Goal: Check status: Check status

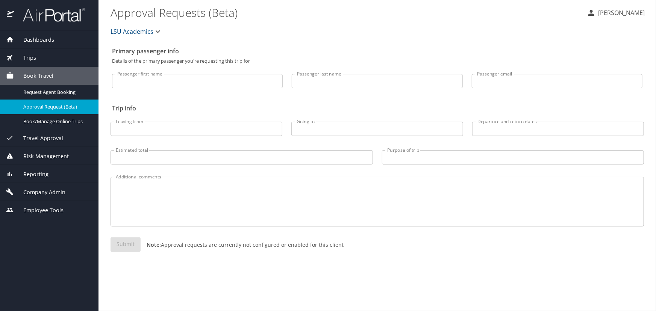
click at [41, 54] on div "Trips" at bounding box center [49, 58] width 86 height 8
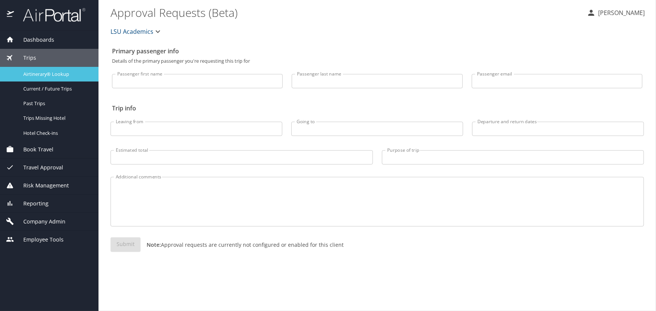
click at [40, 73] on span "Airtinerary® Lookup" at bounding box center [56, 74] width 66 height 7
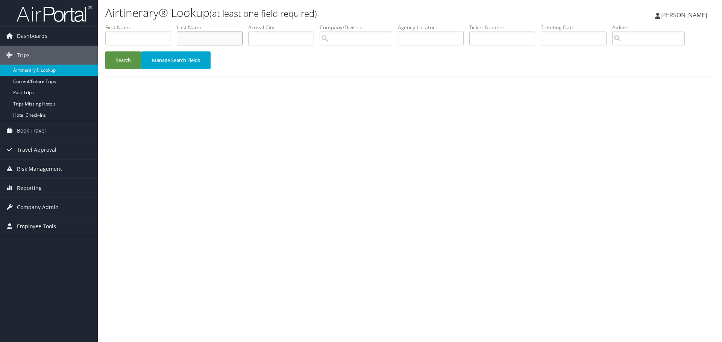
click at [213, 36] on input "text" at bounding box center [210, 39] width 66 height 14
type input "olaoye"
click at [105, 51] on button "Search" at bounding box center [123, 60] width 36 height 18
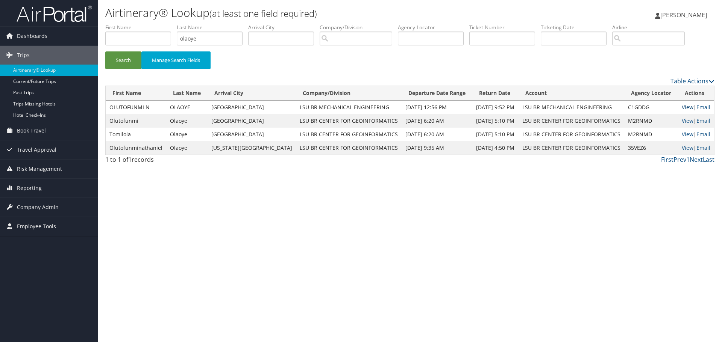
click at [682, 105] on link "View" at bounding box center [687, 107] width 12 height 7
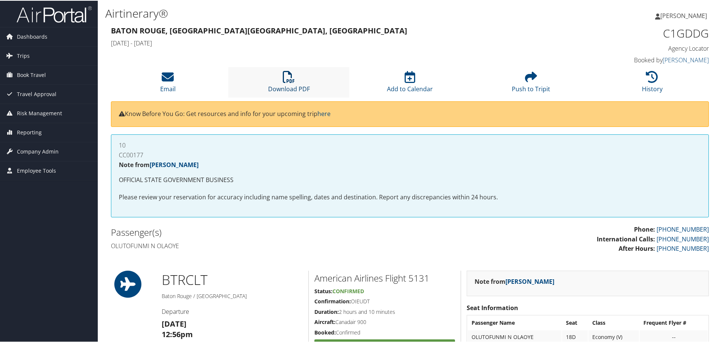
click at [289, 88] on link "Download PDF" at bounding box center [289, 83] width 42 height 18
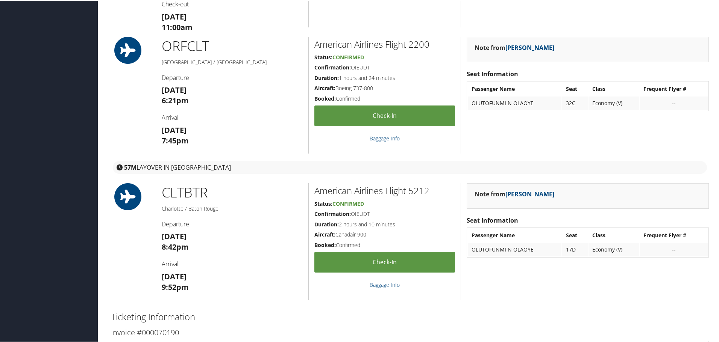
scroll to position [676, 0]
